Goal: Task Accomplishment & Management: Manage account settings

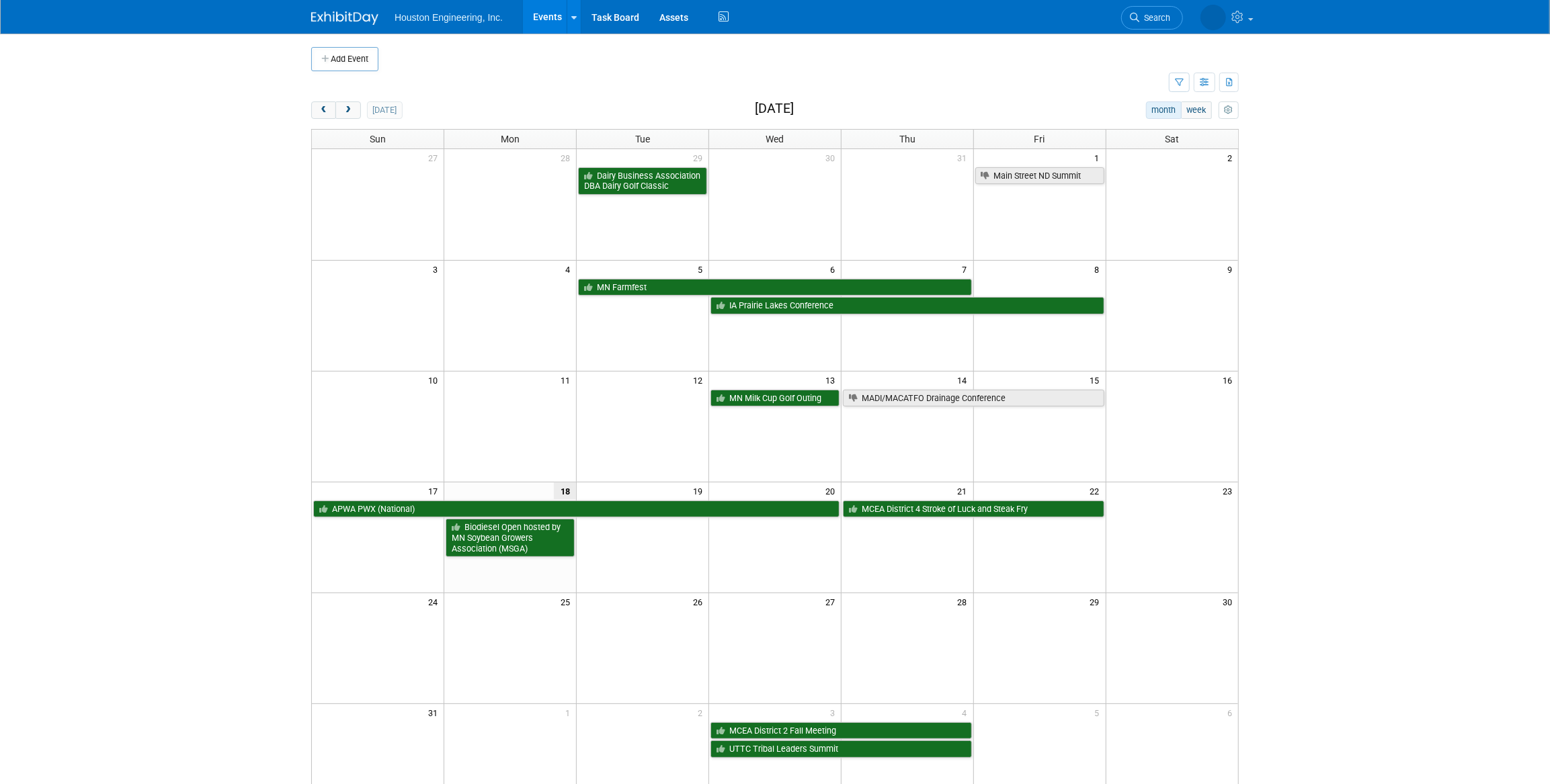
click at [542, 19] on link "Events" at bounding box center [548, 17] width 49 height 34
click at [342, 115] on button "next" at bounding box center [348, 110] width 25 height 18
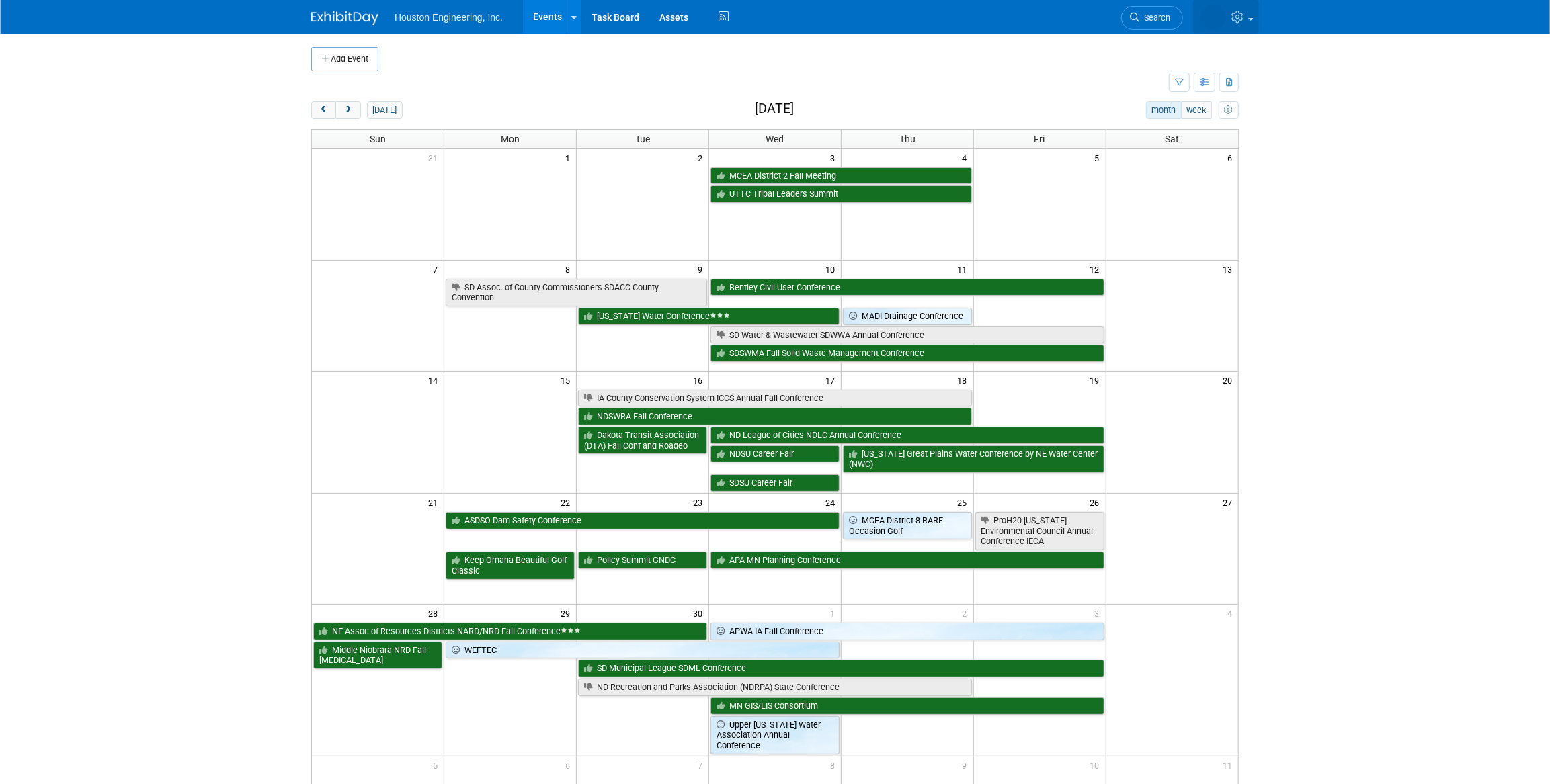
click at [1236, 18] on icon at bounding box center [1239, 17] width 16 height 12
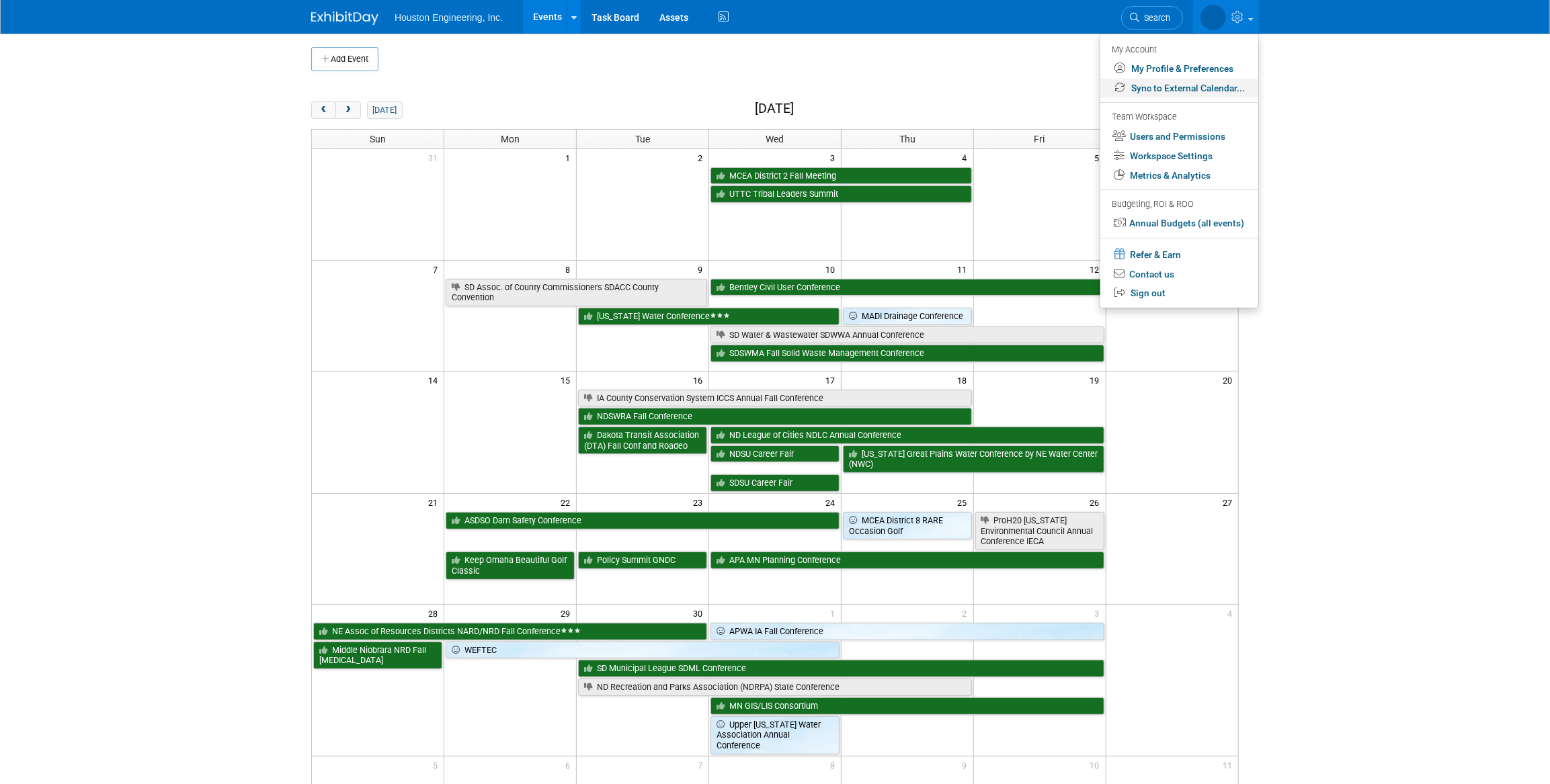
click at [1226, 91] on link "Sync to External Calendar..." at bounding box center [1179, 88] width 158 height 19
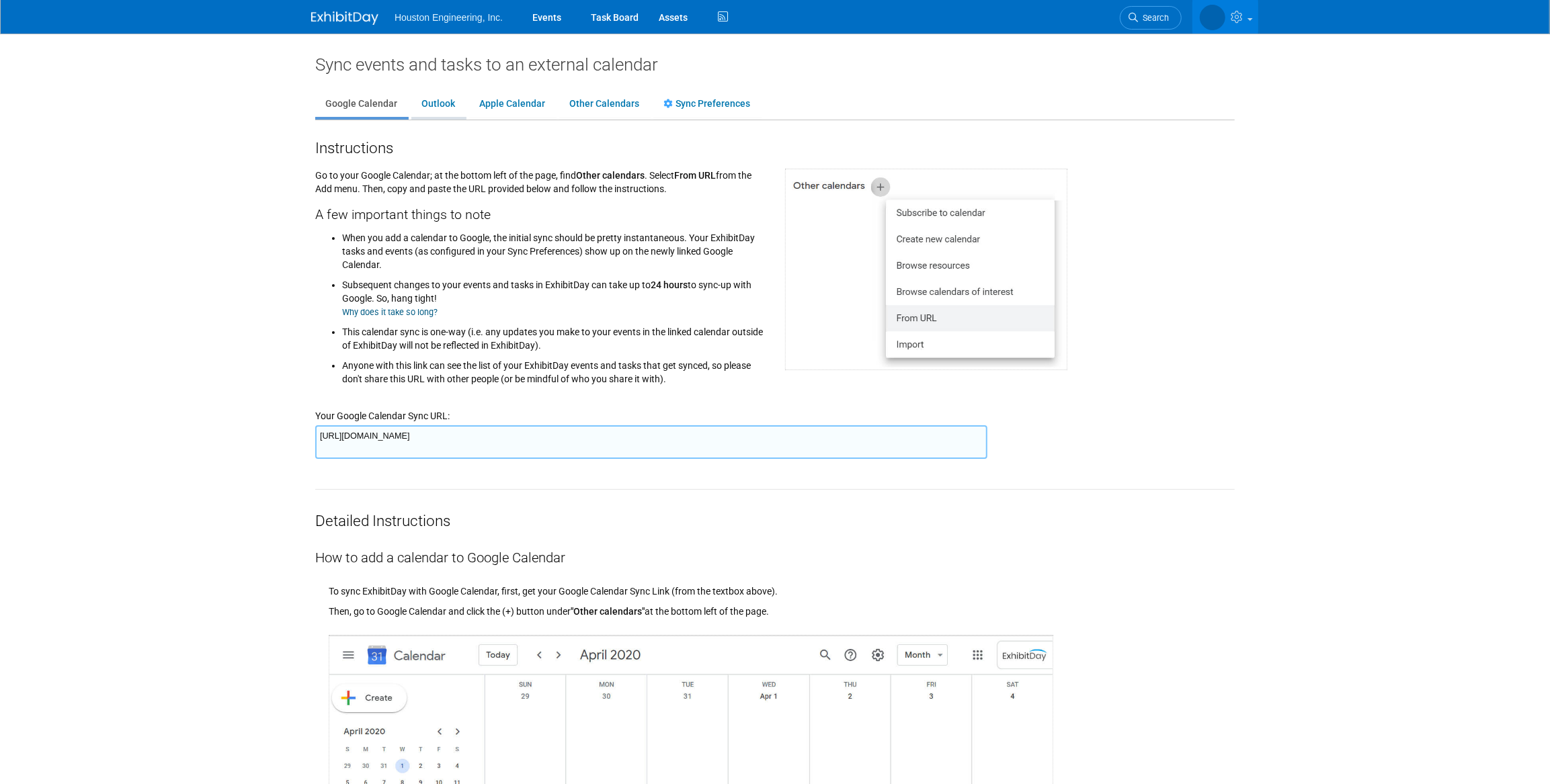
click at [449, 109] on link "Outlook" at bounding box center [438, 104] width 54 height 26
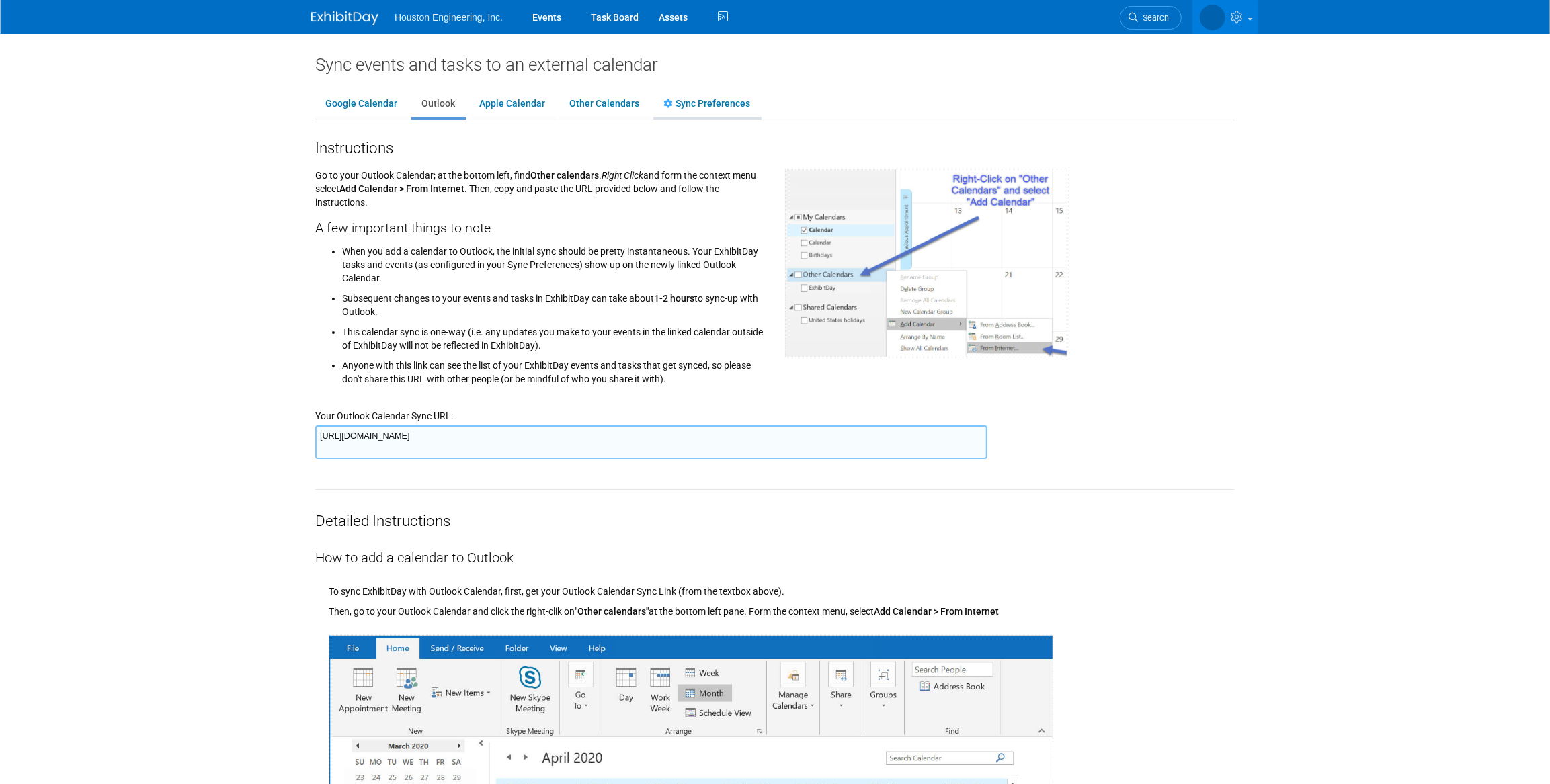
click at [701, 104] on link "Sync Preferences" at bounding box center [706, 104] width 107 height 26
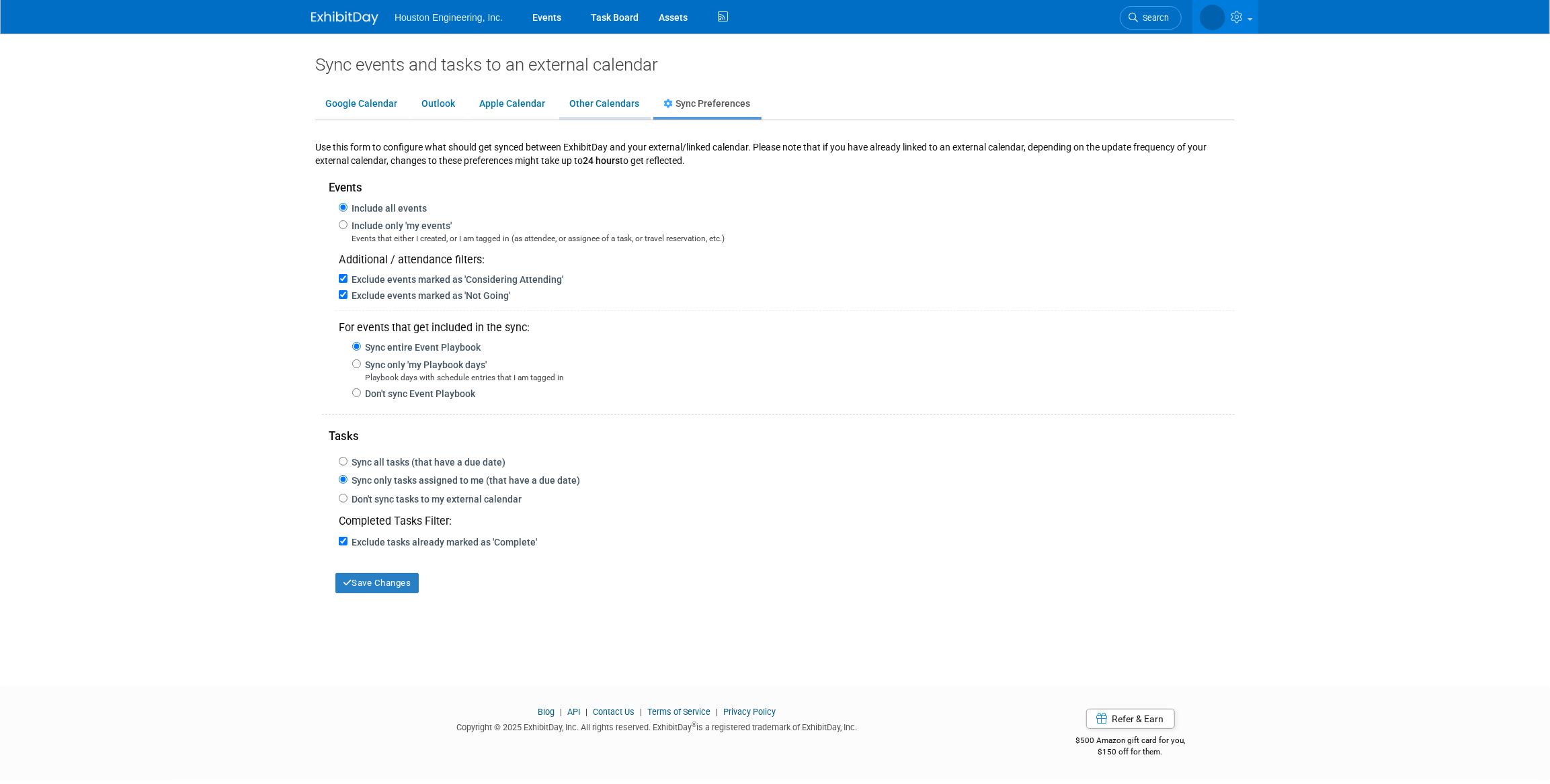
click at [625, 106] on link "Other Calendars" at bounding box center [604, 104] width 90 height 26
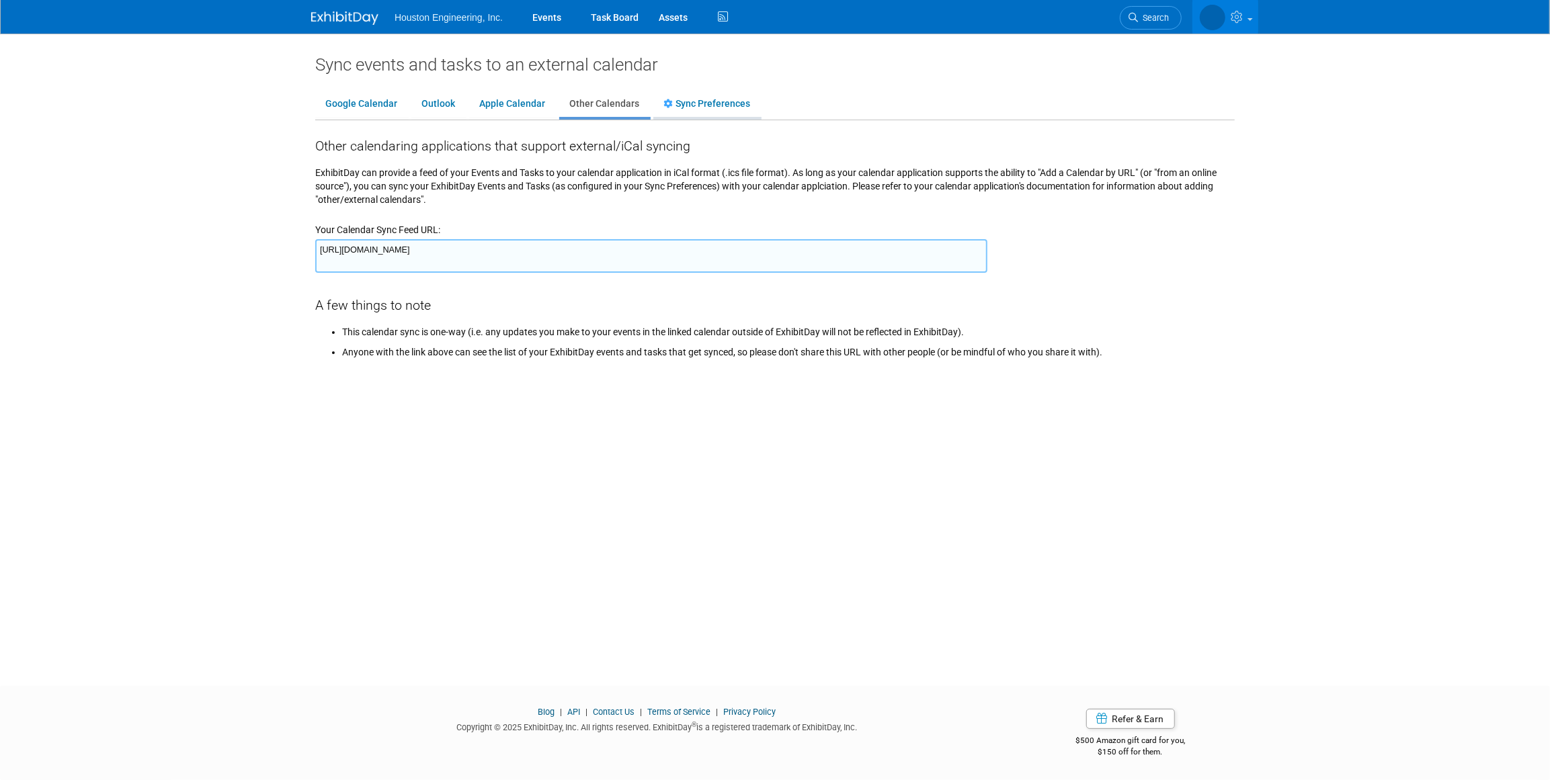
click at [715, 110] on link "Sync Preferences" at bounding box center [706, 104] width 107 height 26
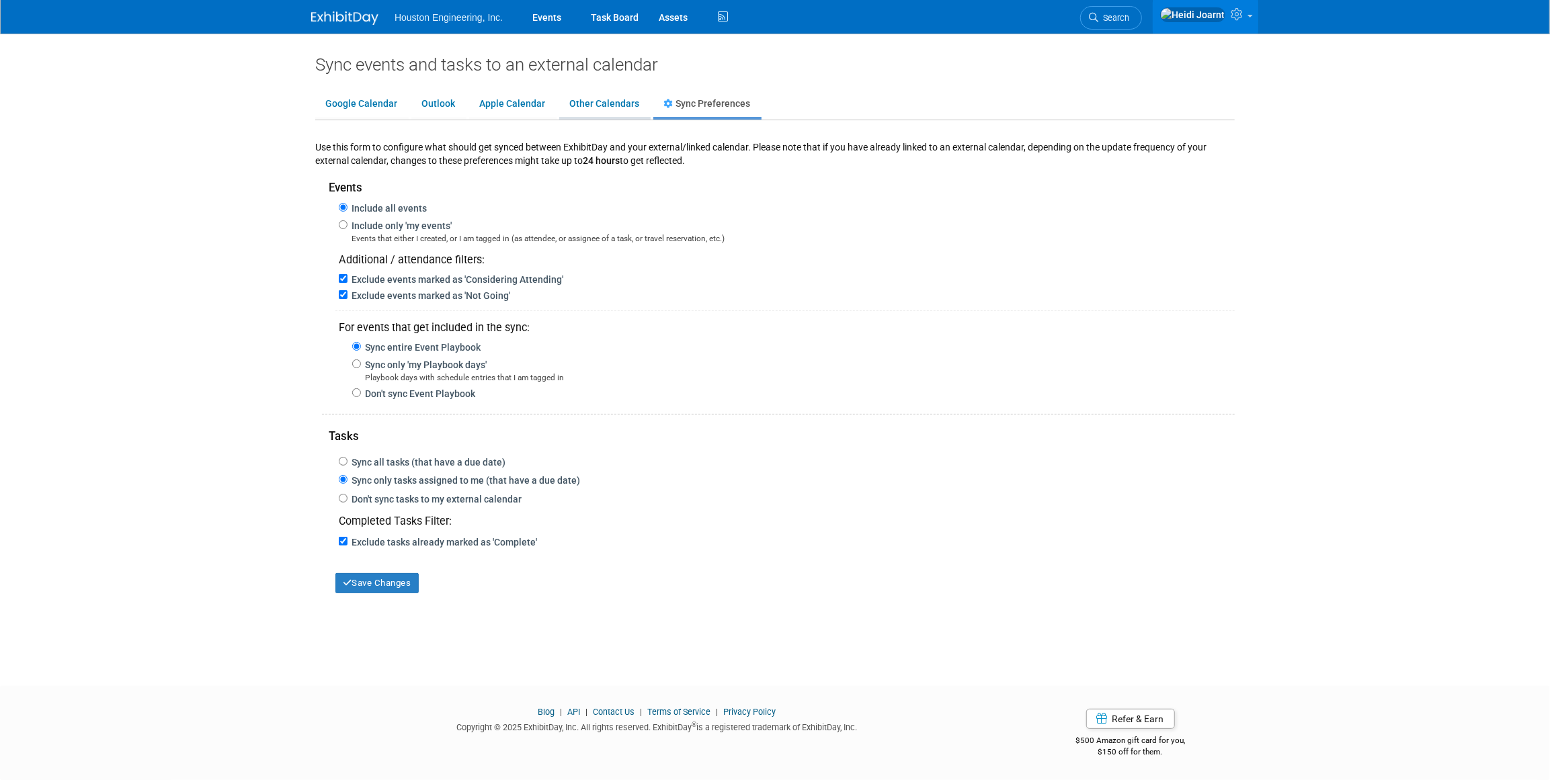
click at [610, 109] on link "Other Calendars" at bounding box center [604, 104] width 90 height 26
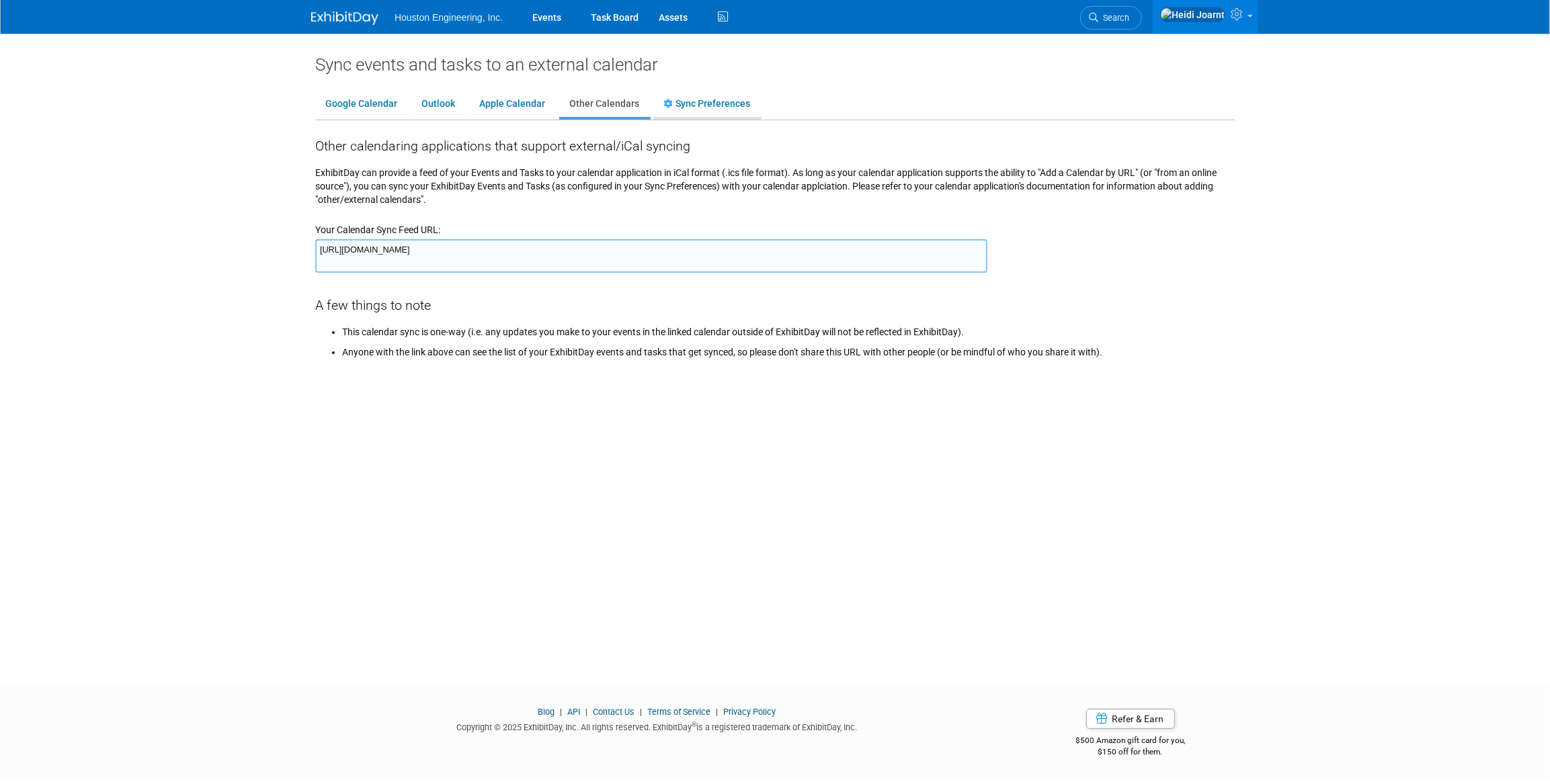
click at [723, 111] on link "Sync Preferences" at bounding box center [706, 104] width 107 height 26
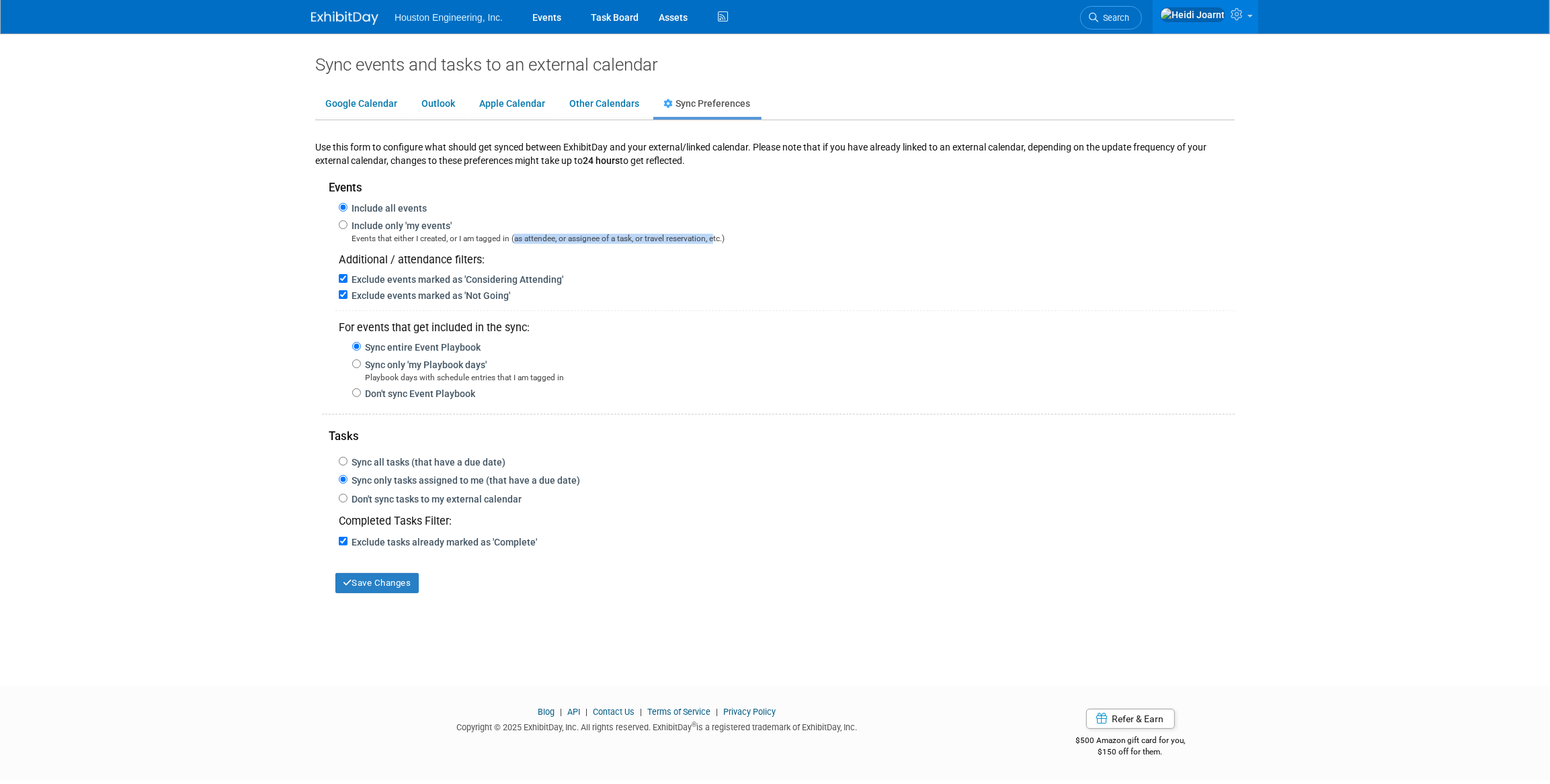
drag, startPoint x: 515, startPoint y: 237, endPoint x: 715, endPoint y: 235, distance: 200.0
click at [715, 235] on div "Events that either I created, or I am tagged in (as attendee, or assignee of a …" at bounding box center [786, 238] width 895 height 12
click at [580, 221] on div "Include only 'my events' Events that either I created, or I am tagged in (as at…" at bounding box center [775, 229] width 919 height 29
click at [568, 22] on link "Events" at bounding box center [547, 17] width 49 height 34
